Goal: Information Seeking & Learning: Learn about a topic

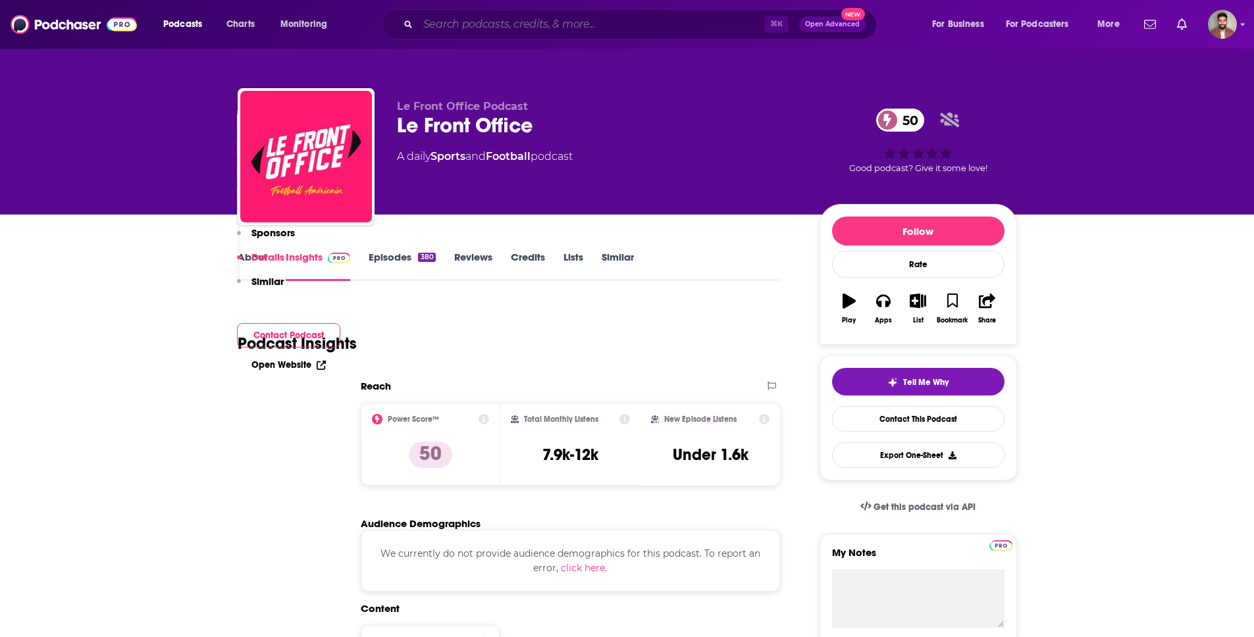
scroll to position [1467, 0]
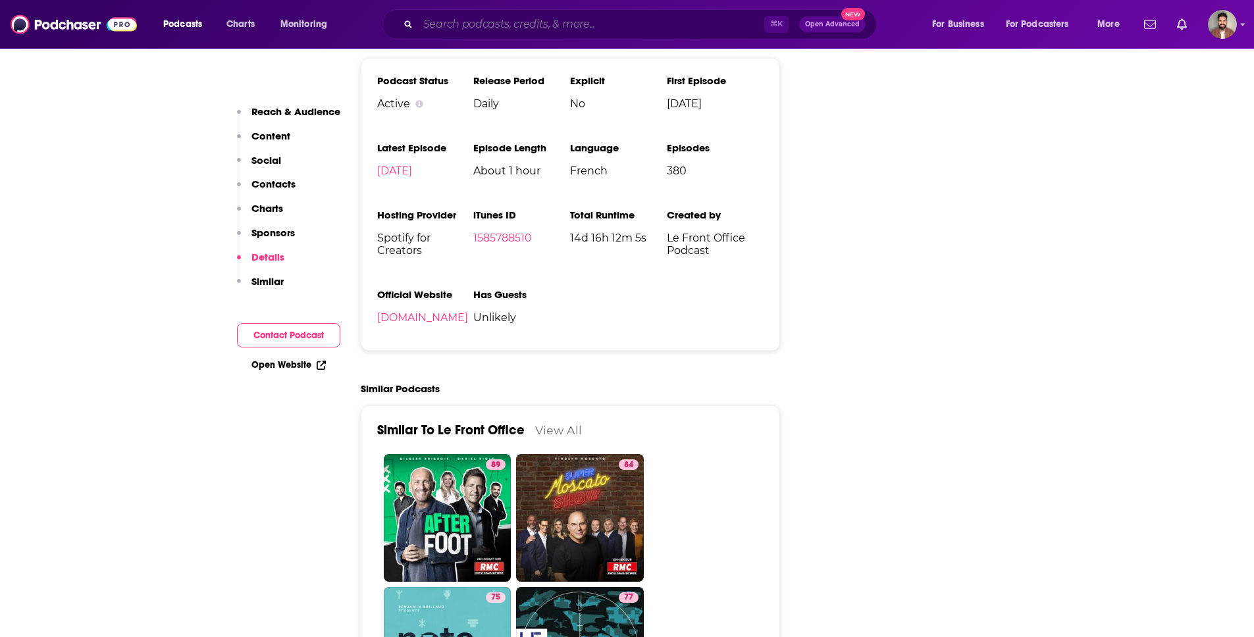
click at [458, 26] on input "Search podcasts, credits, & more..." at bounding box center [591, 24] width 346 height 21
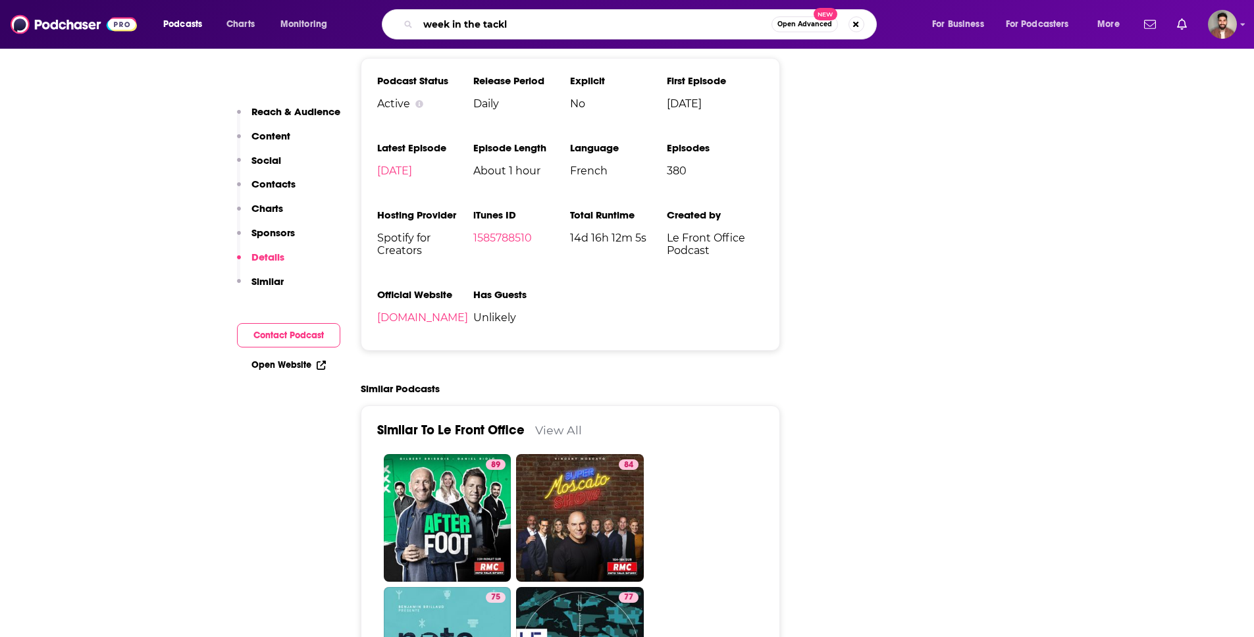
type input "week in the tackle"
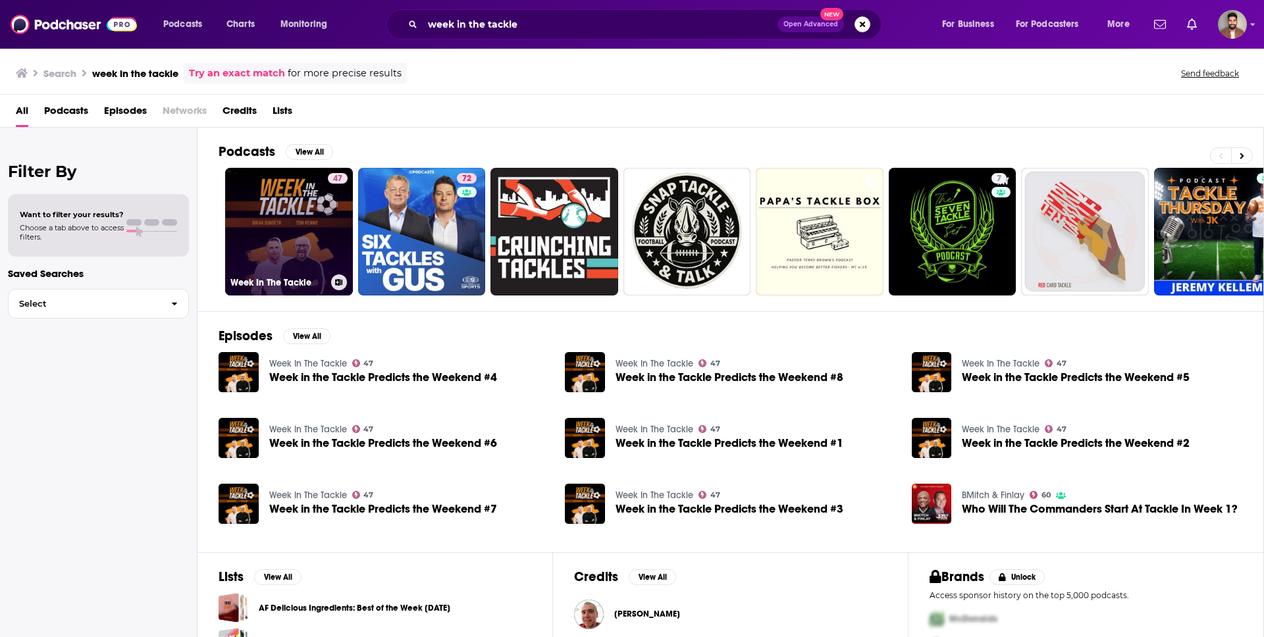
click at [310, 256] on link "47 Week In The Tackle" at bounding box center [289, 232] width 128 height 128
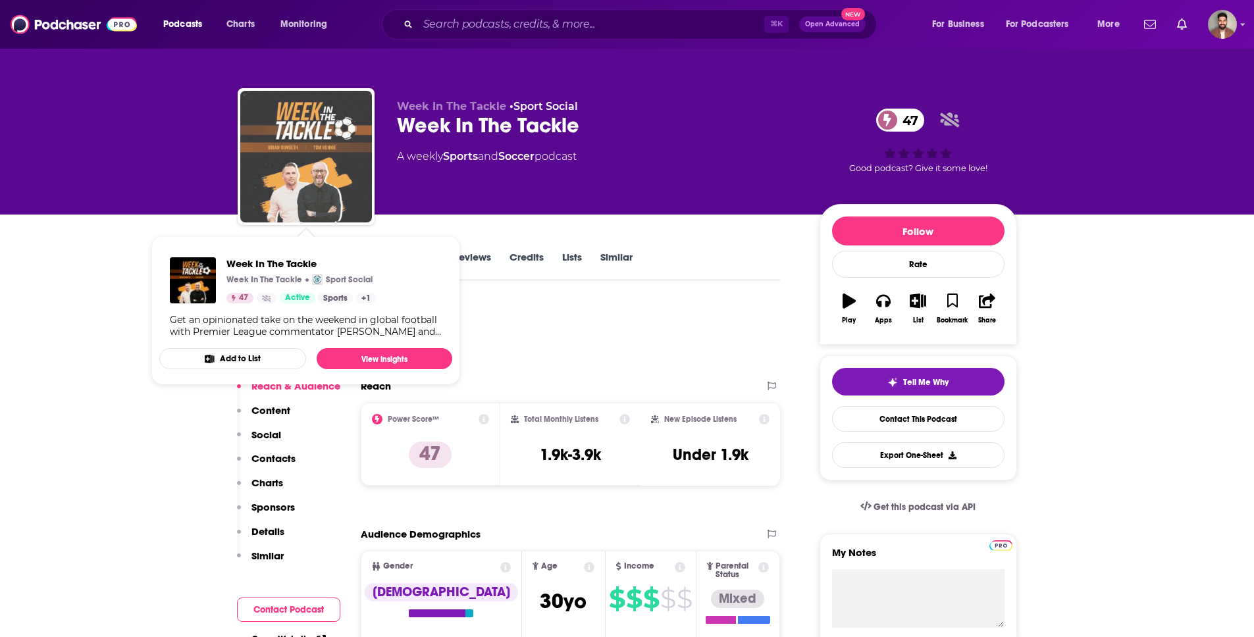
click at [308, 149] on img "Week In The Tackle" at bounding box center [306, 157] width 132 height 132
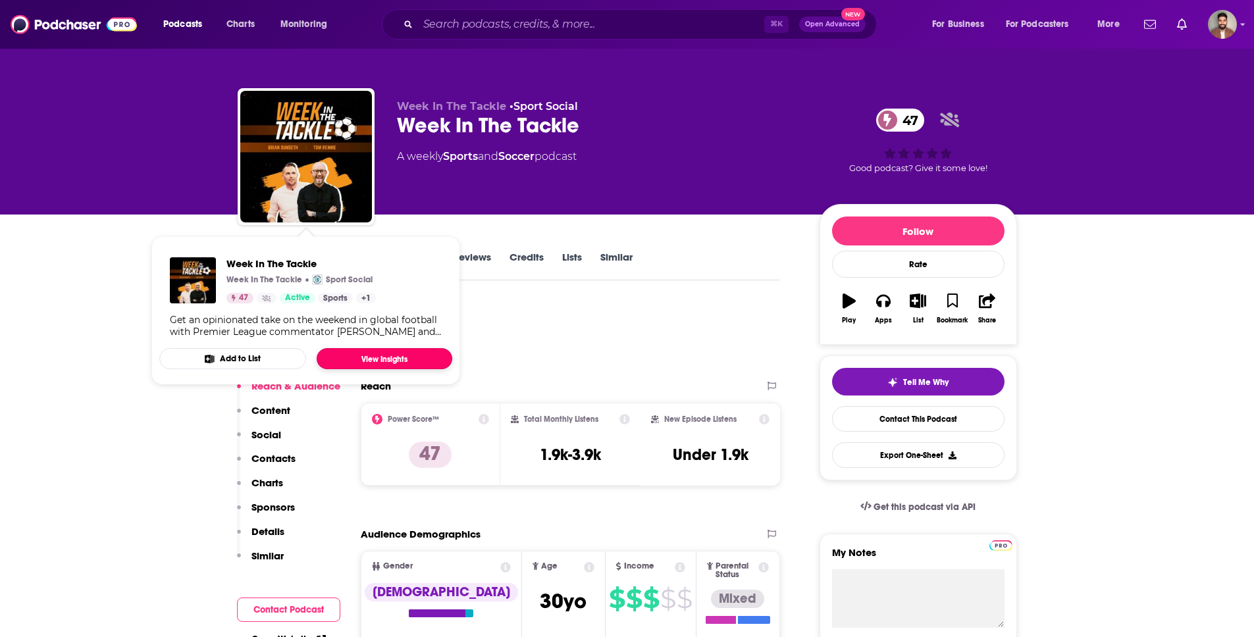
click at [391, 353] on link "View Insights" at bounding box center [385, 358] width 136 height 21
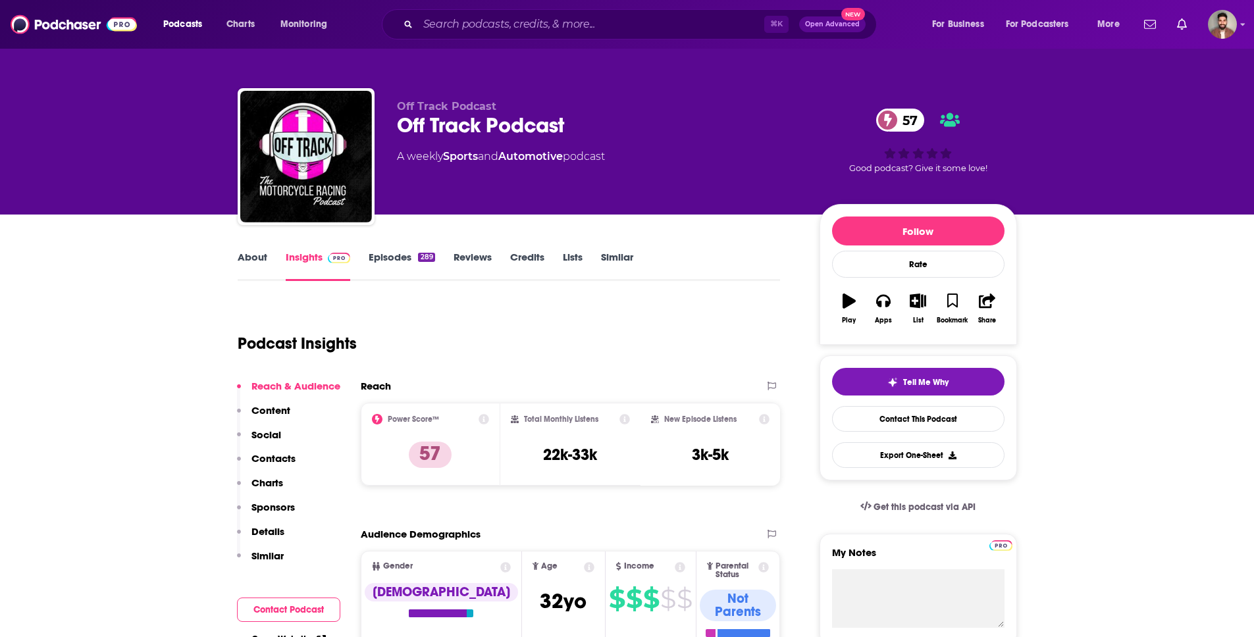
click at [248, 260] on link "About" at bounding box center [253, 266] width 30 height 30
